Goal: Information Seeking & Learning: Check status

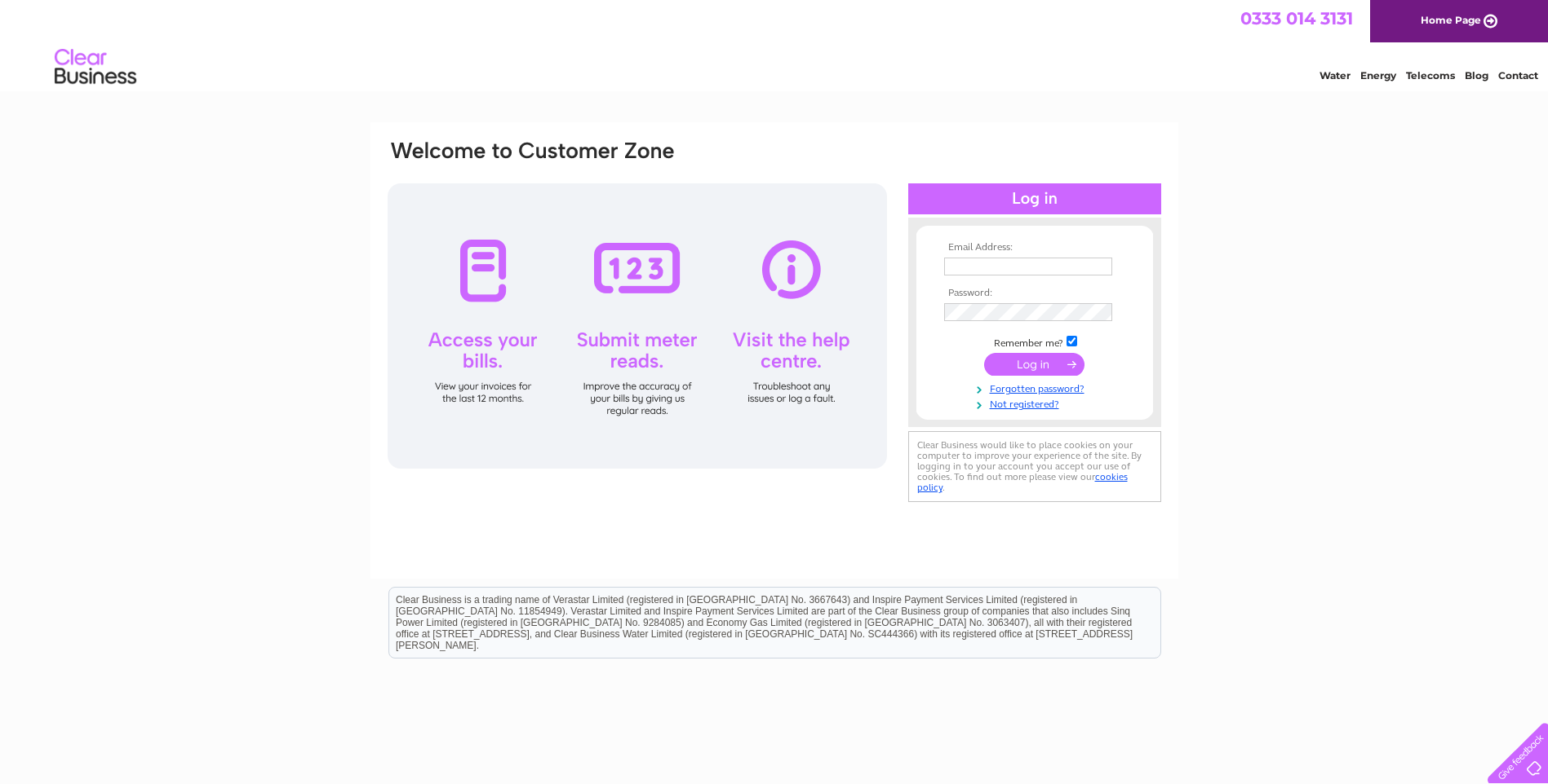
type input "eileen.Jordan@corganisers.org.uk"
click at [1027, 359] on input "submit" at bounding box center [1034, 364] width 100 height 23
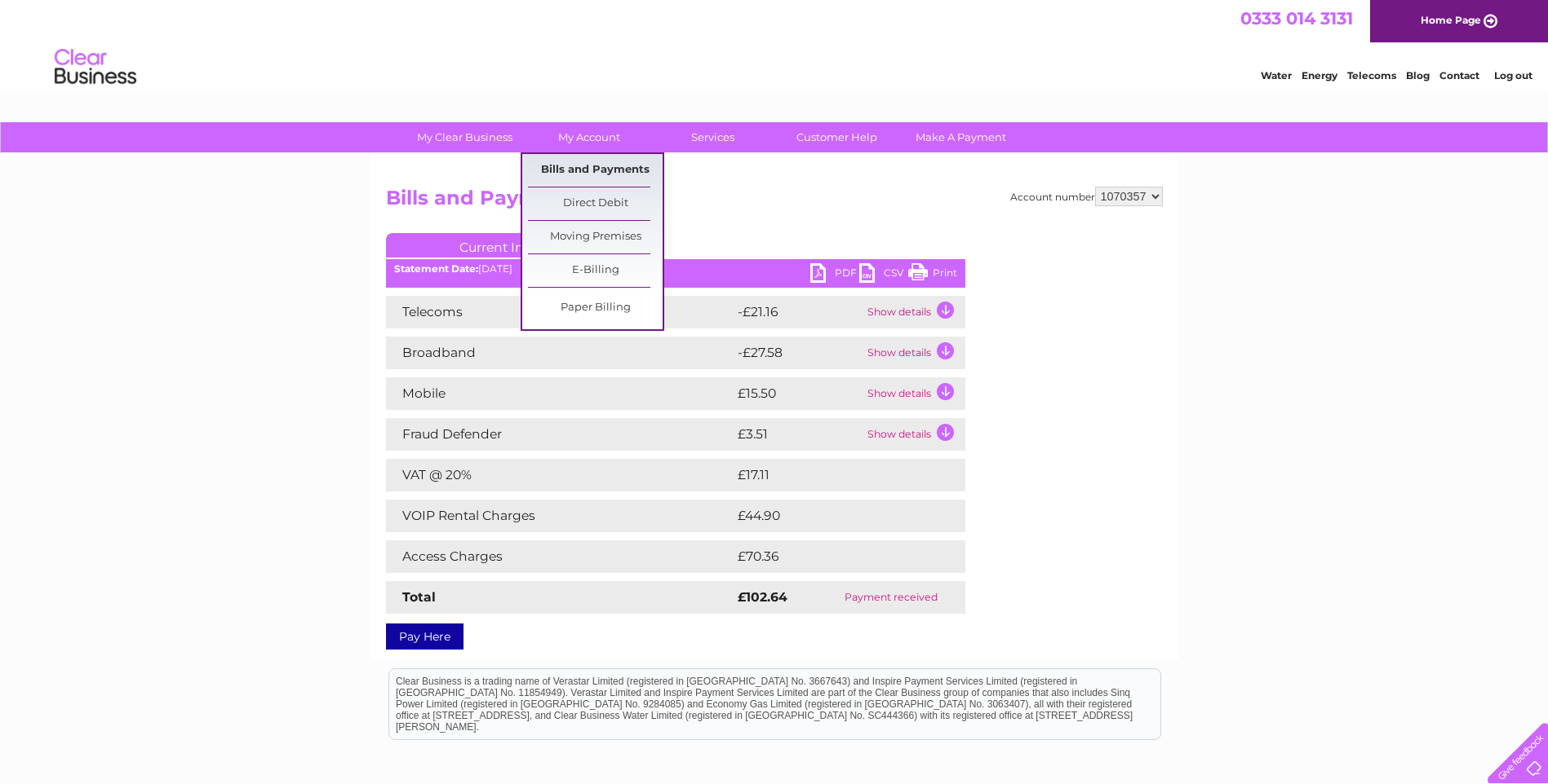
click at [584, 158] on link "Bills and Payments" at bounding box center [595, 170] width 135 height 33
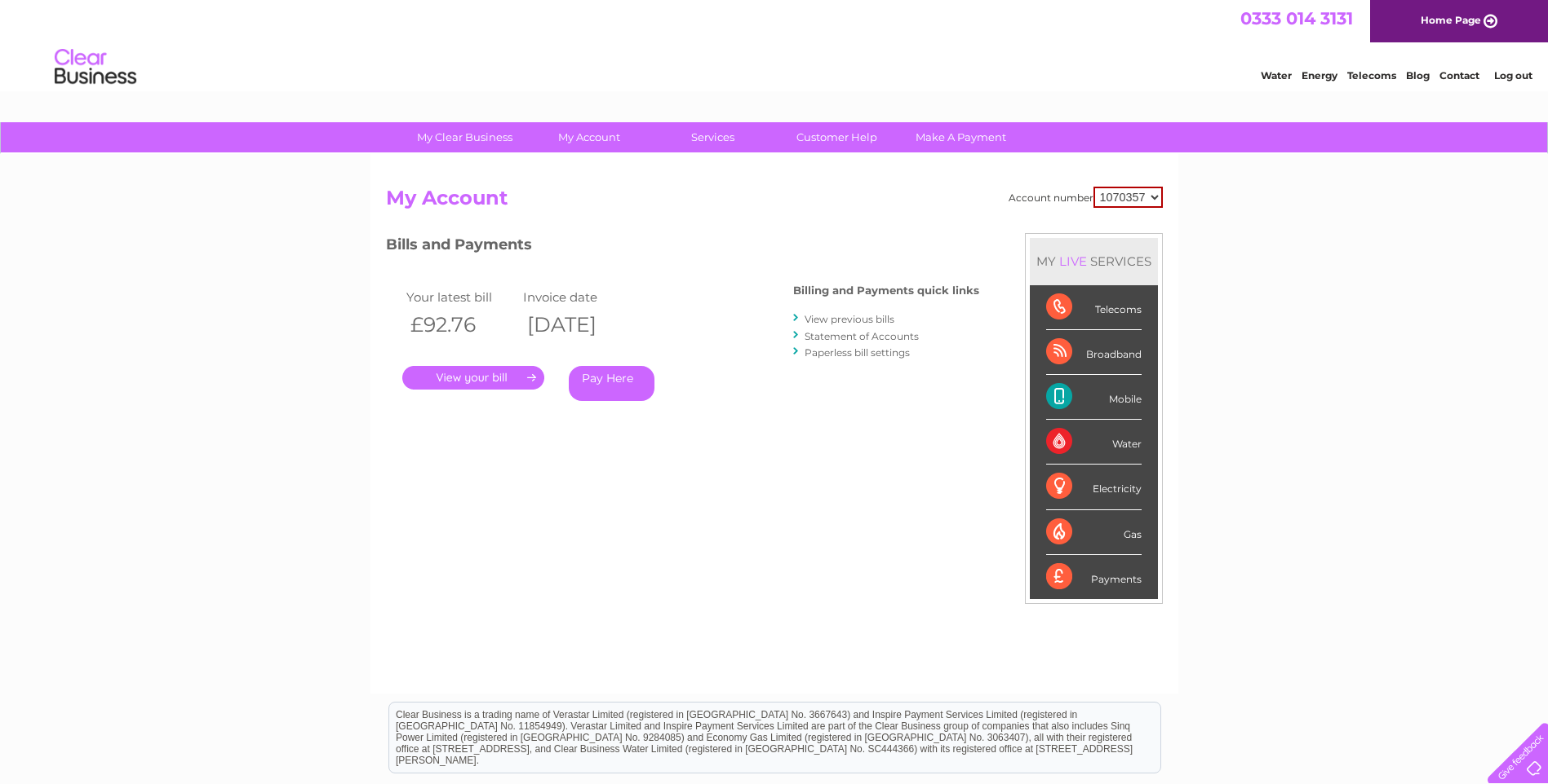
click at [472, 379] on link "." at bounding box center [473, 378] width 142 height 24
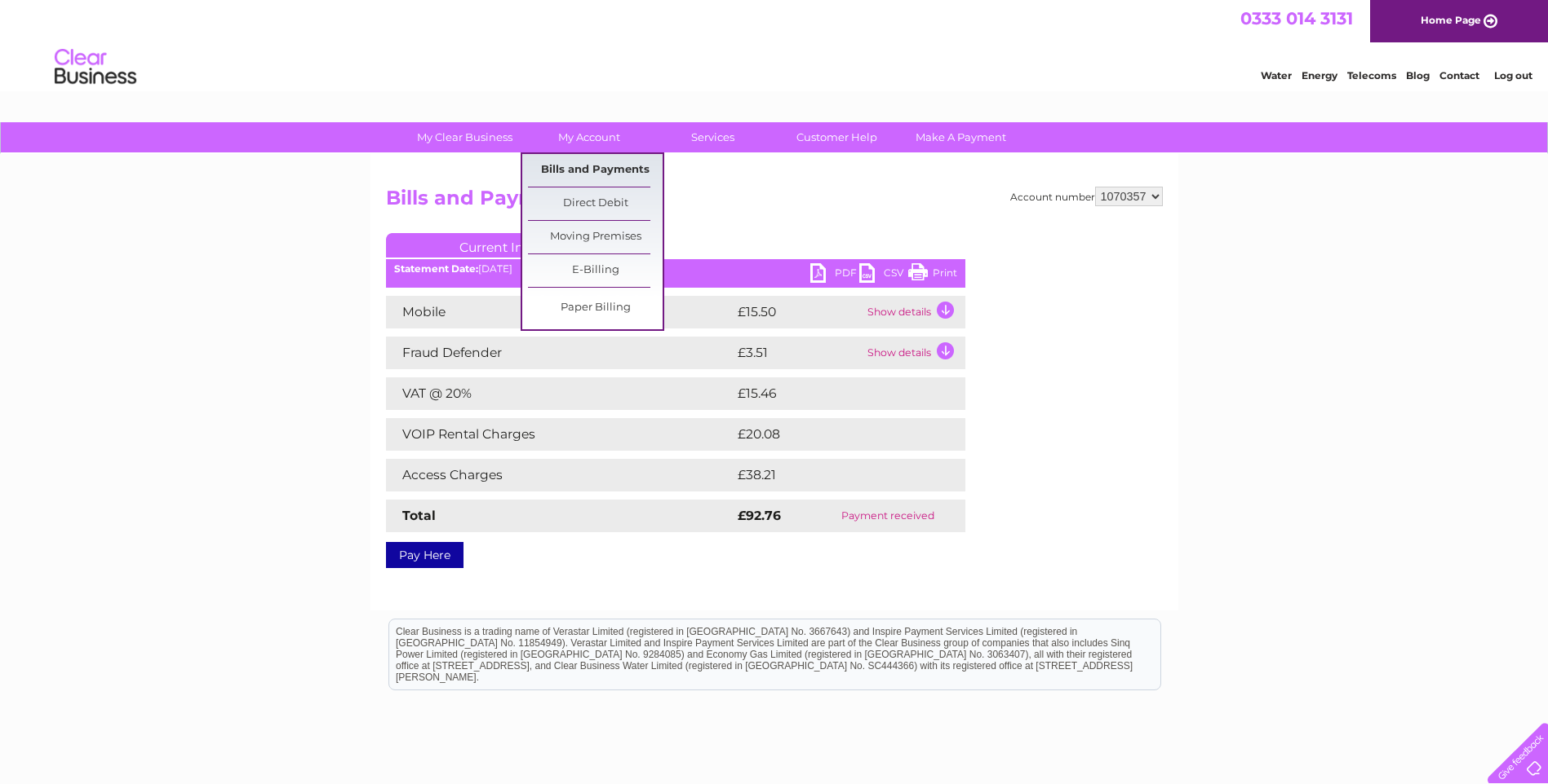
click at [579, 164] on link "Bills and Payments" at bounding box center [595, 170] width 135 height 33
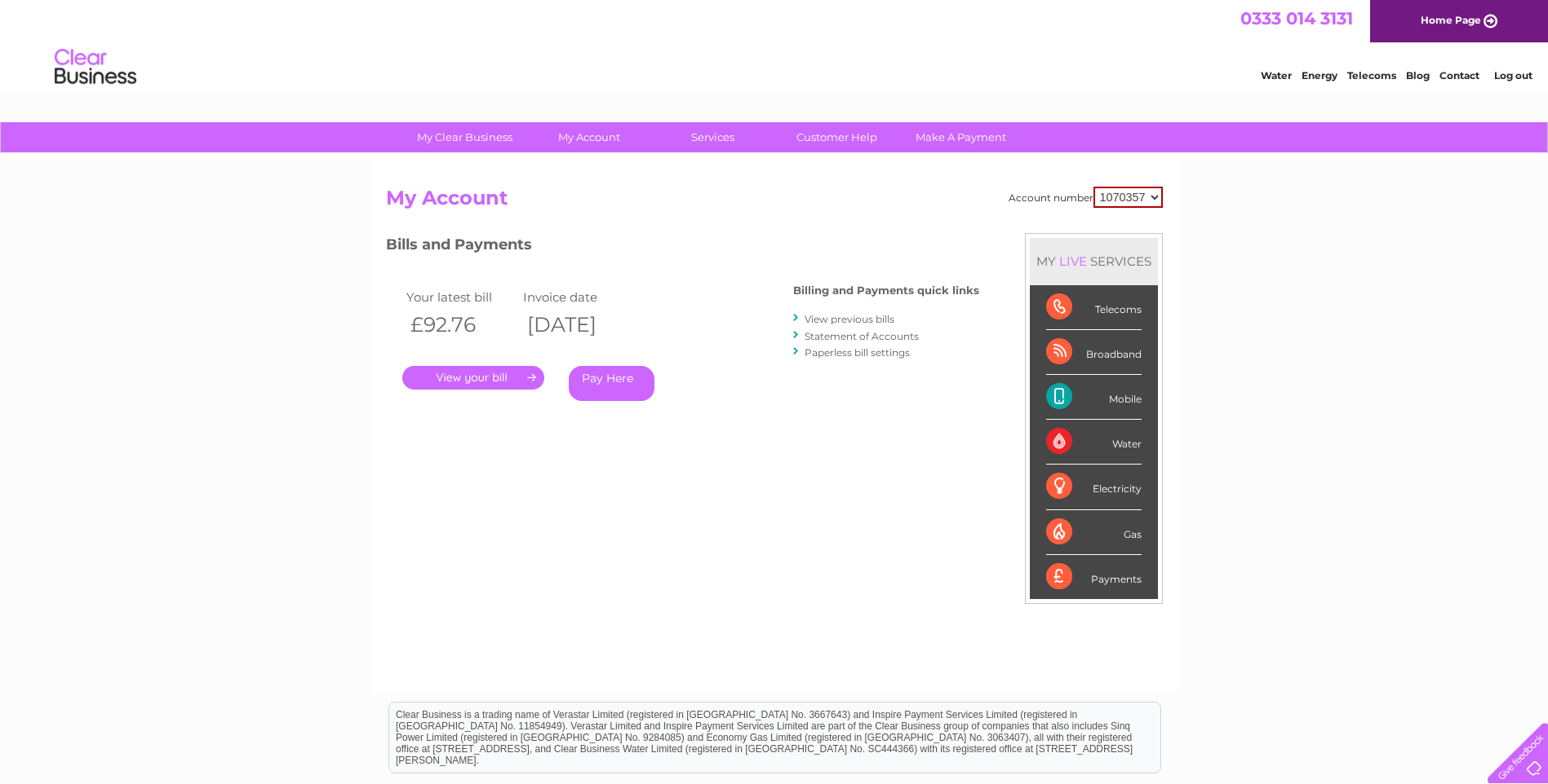
click at [838, 319] on link "View previous bills" at bounding box center [849, 318] width 90 height 12
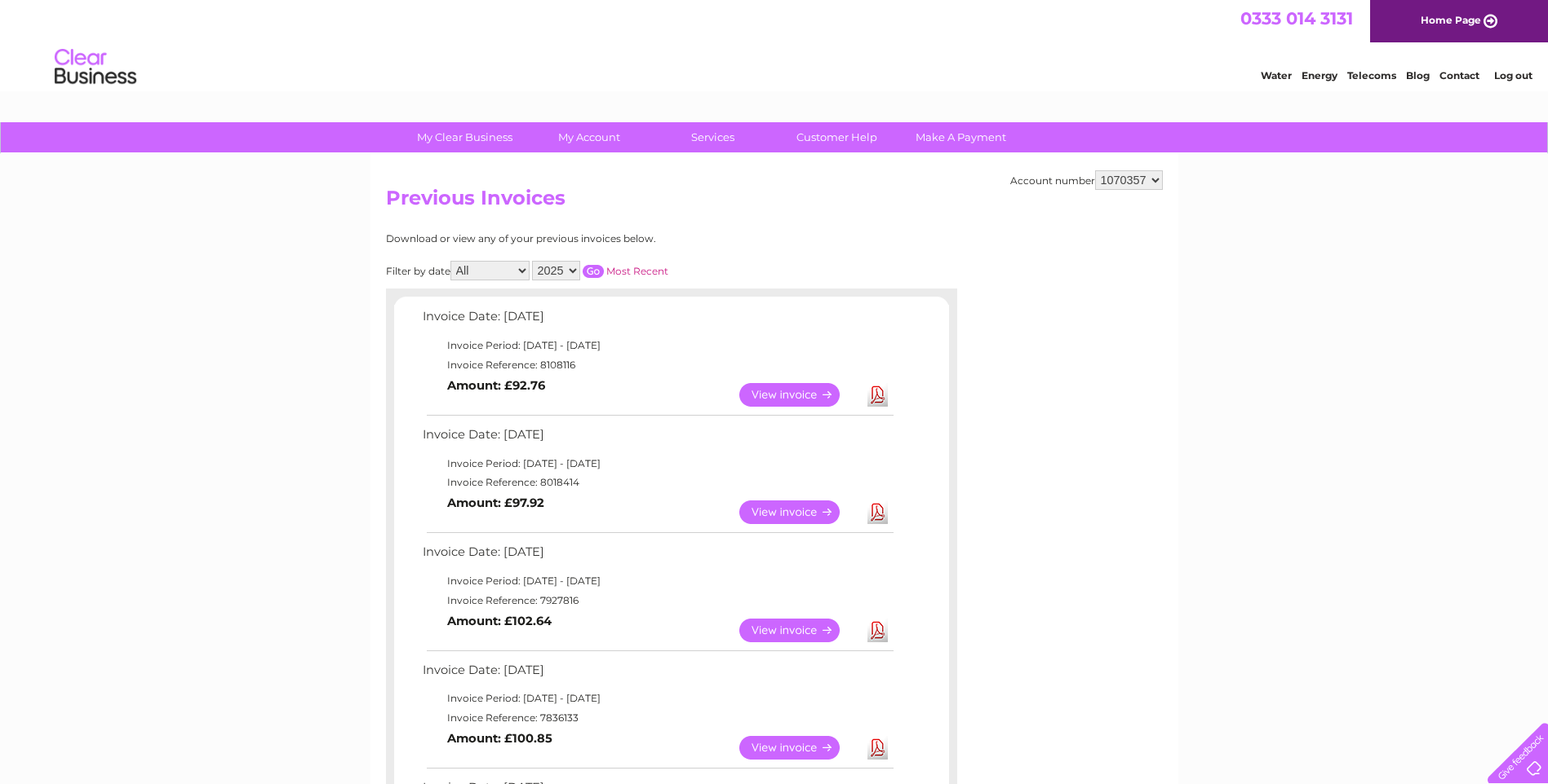
click at [578, 269] on select "2025 2024 2023 2022" at bounding box center [555, 271] width 48 height 20
select select "2024"
click at [533, 261] on select "2025 2024 2023 2022" at bounding box center [555, 271] width 48 height 20
click at [768, 388] on link "View" at bounding box center [799, 395] width 120 height 24
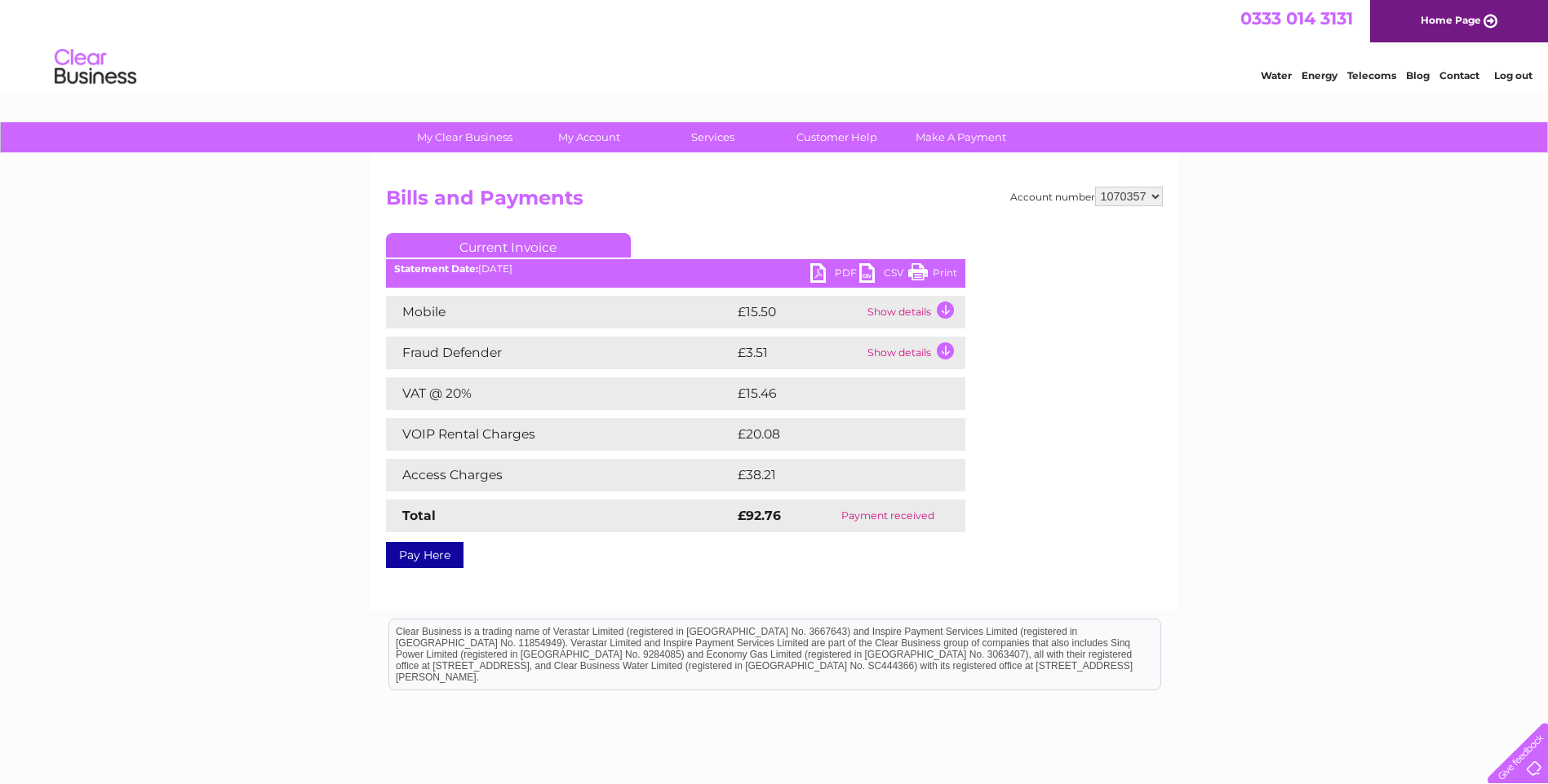
click at [830, 264] on ul "Current Invoice" at bounding box center [675, 247] width 579 height 30
click at [817, 269] on link "PDF" at bounding box center [835, 276] width 49 height 24
